Goal: Find specific page/section: Find specific page/section

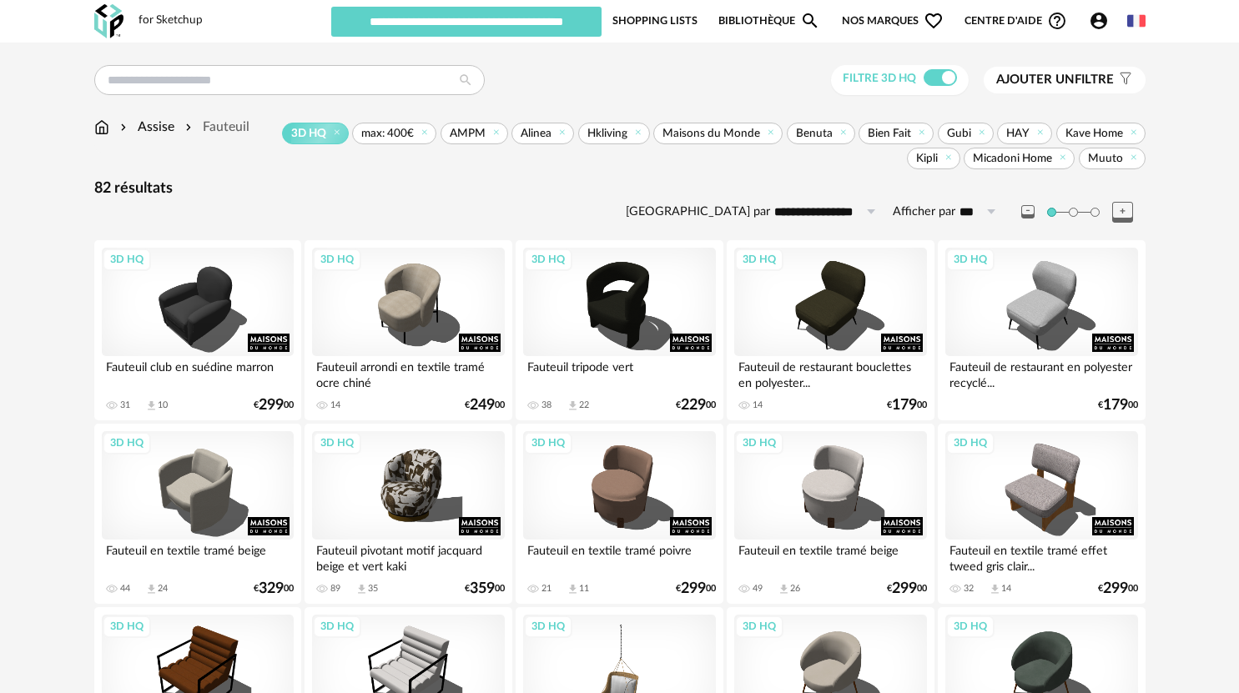
click at [515, 21] on input "text" at bounding box center [466, 22] width 270 height 30
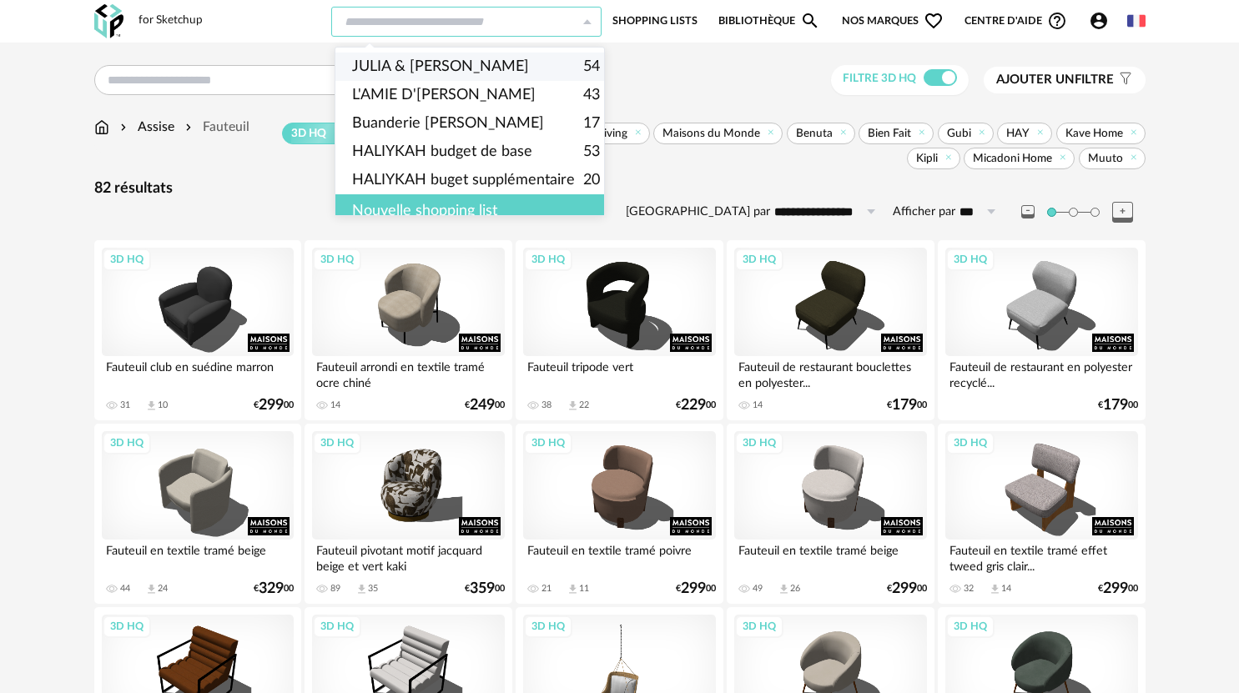
click at [441, 63] on span "JULIA & [PERSON_NAME]" at bounding box center [440, 67] width 177 height 28
type input "**********"
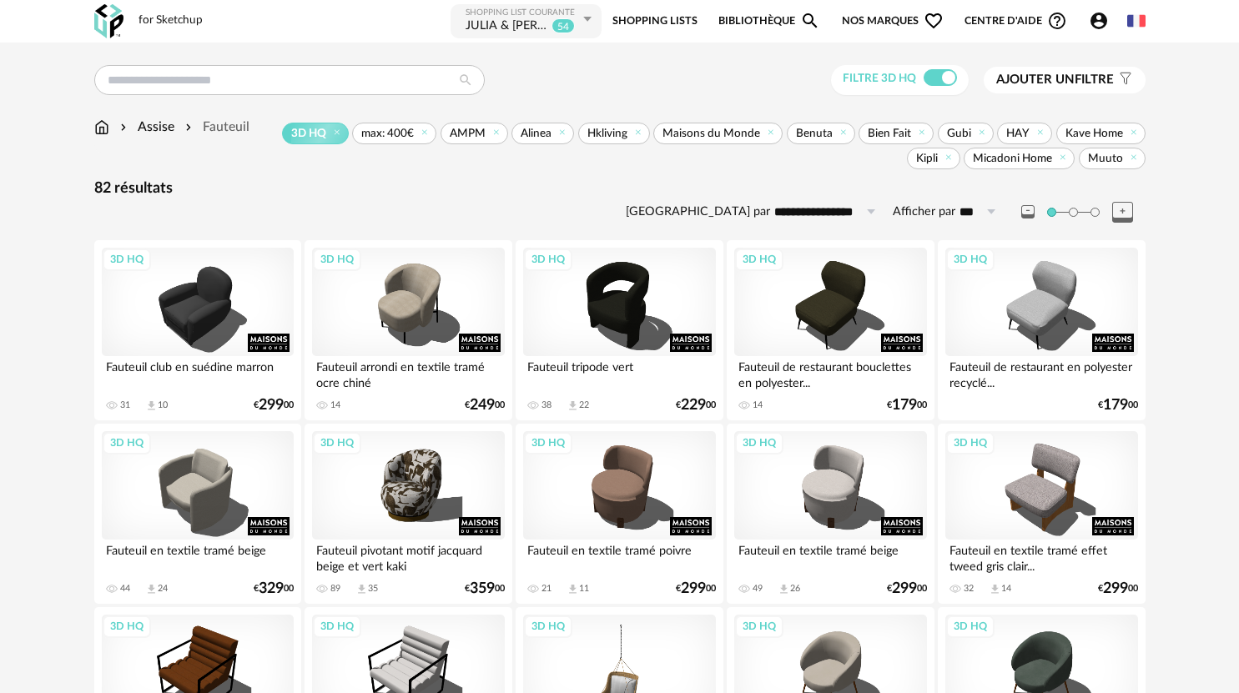
click at [497, 19] on div "JULIA & [PERSON_NAME]" at bounding box center [507, 26] width 83 height 17
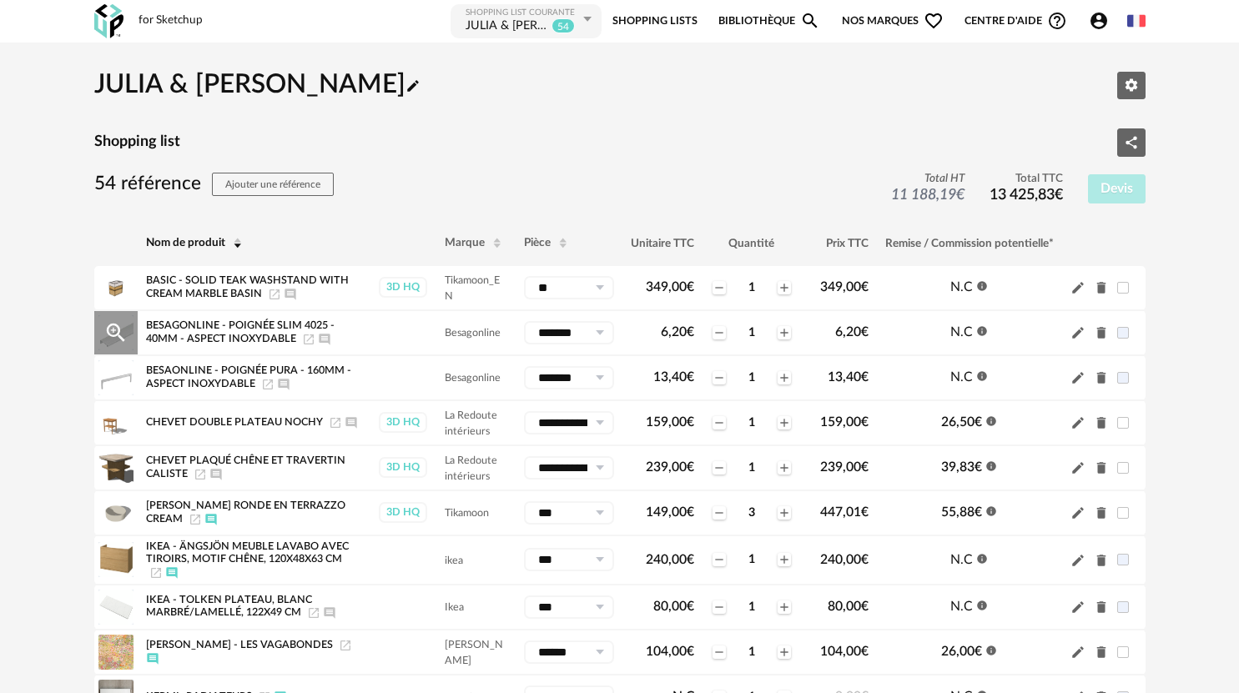
click at [116, 329] on icon "Magnify Plus Outline icon" at bounding box center [115, 332] width 25 height 25
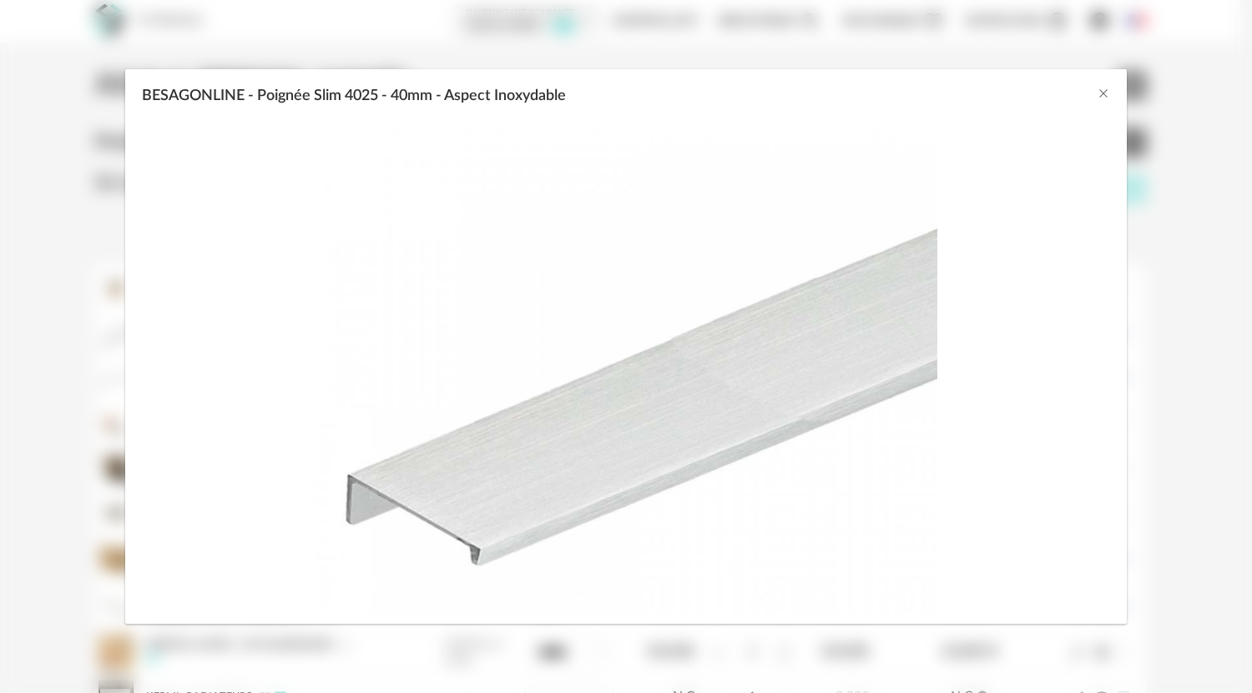
click at [804, 46] on div "BESAGONLINE - Poignée Slim 4025 - 40mm - Aspect Inoxydable" at bounding box center [626, 346] width 1252 height 693
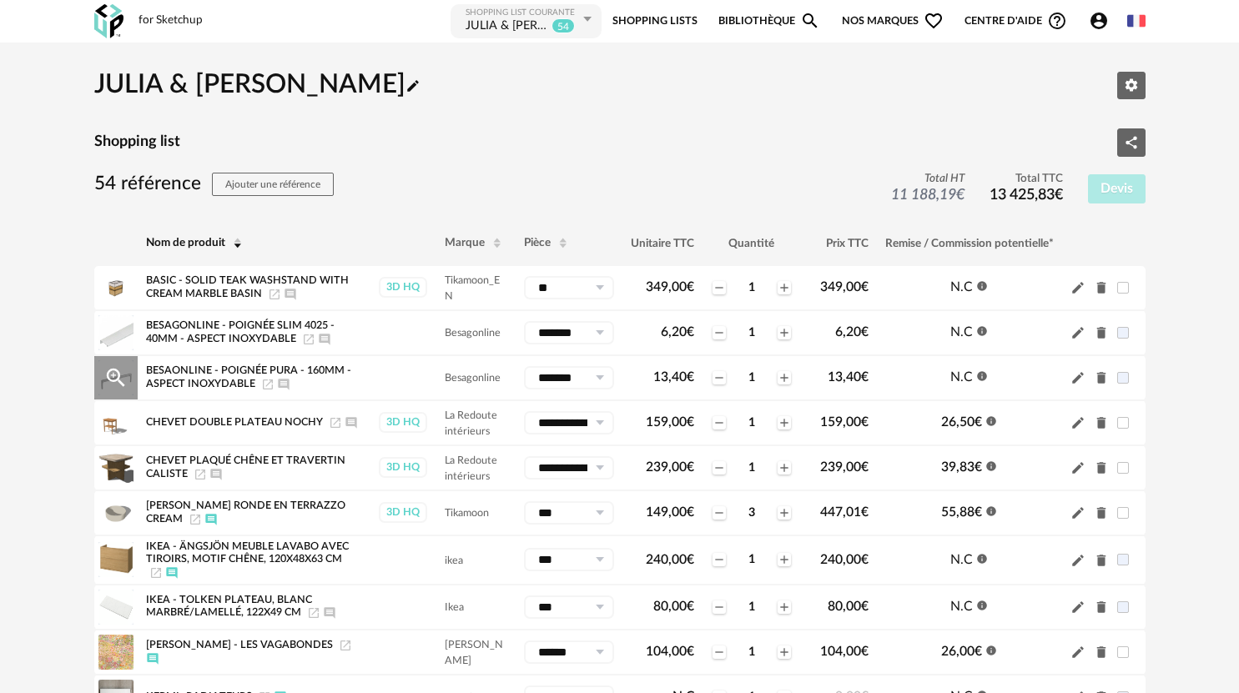
click at [132, 380] on div "Magnify Plus Outline icon" at bounding box center [115, 377] width 43 height 43
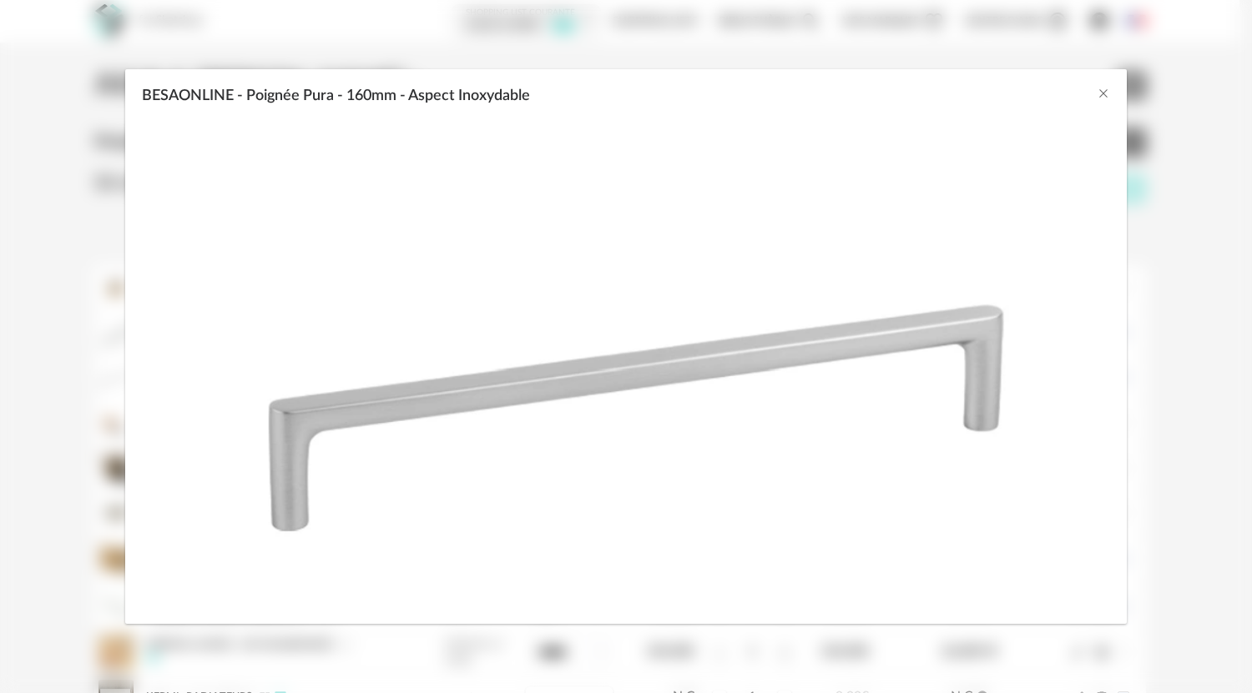
click at [649, 46] on div "BESAONLINE - Poignée Pura - 160mm - Aspect Inoxydable" at bounding box center [626, 346] width 1252 height 693
